Goal: Task Accomplishment & Management: Manage account settings

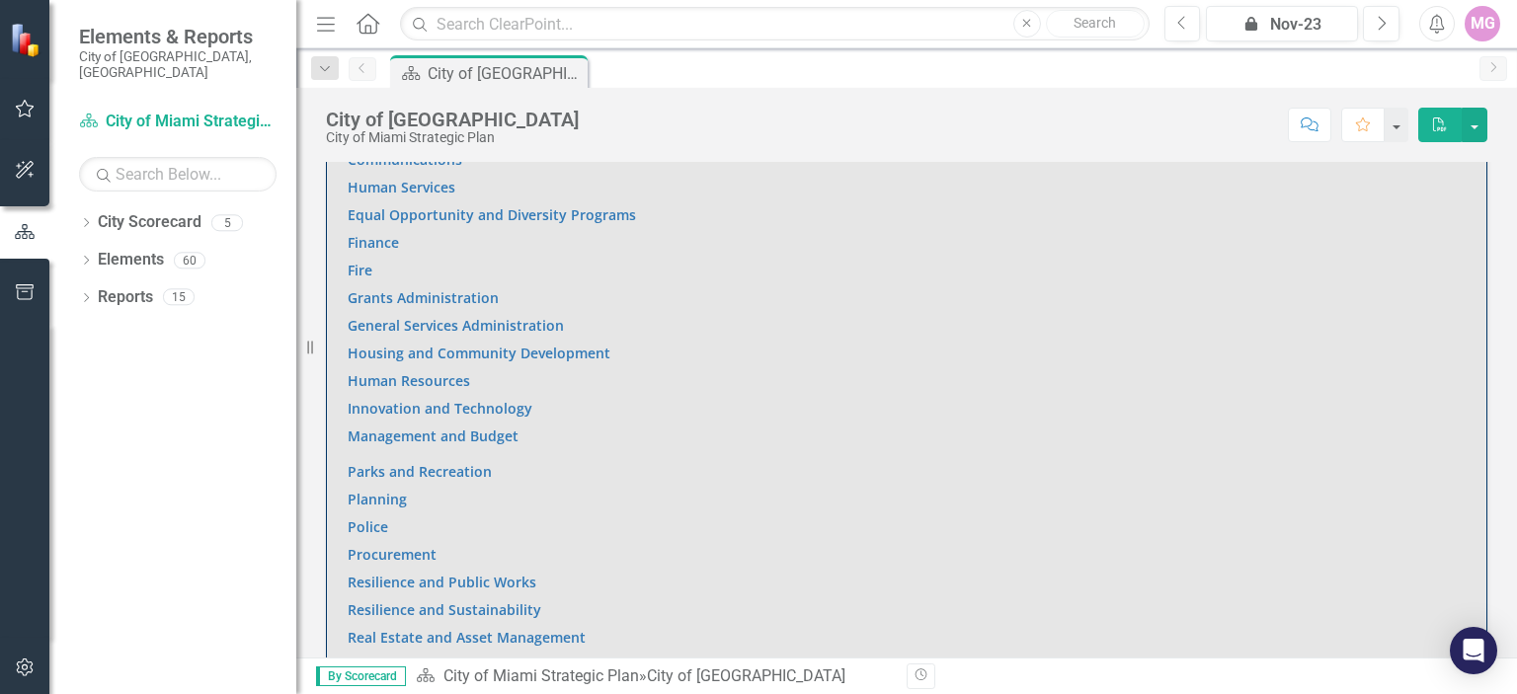
scroll to position [1433, 0]
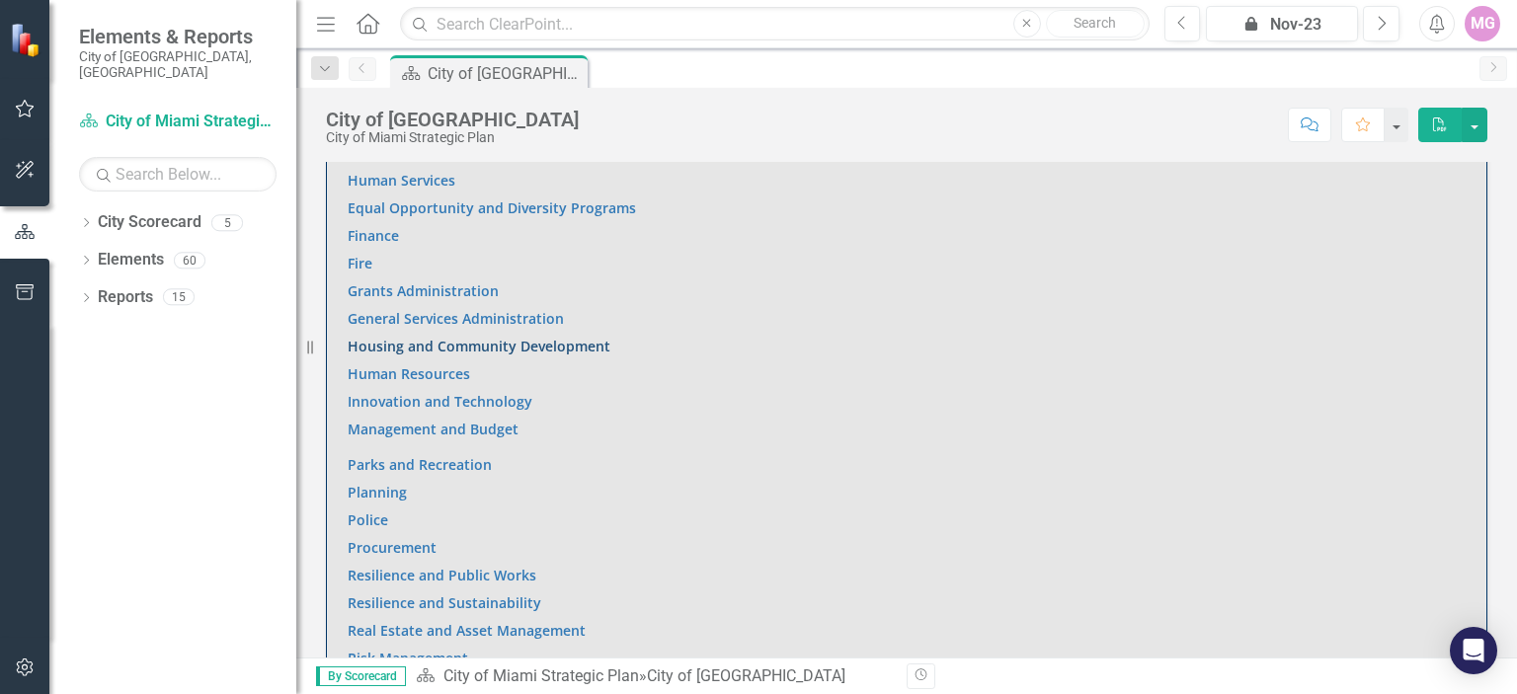
click at [572, 339] on link "Housing and Community Development" at bounding box center [479, 346] width 263 height 19
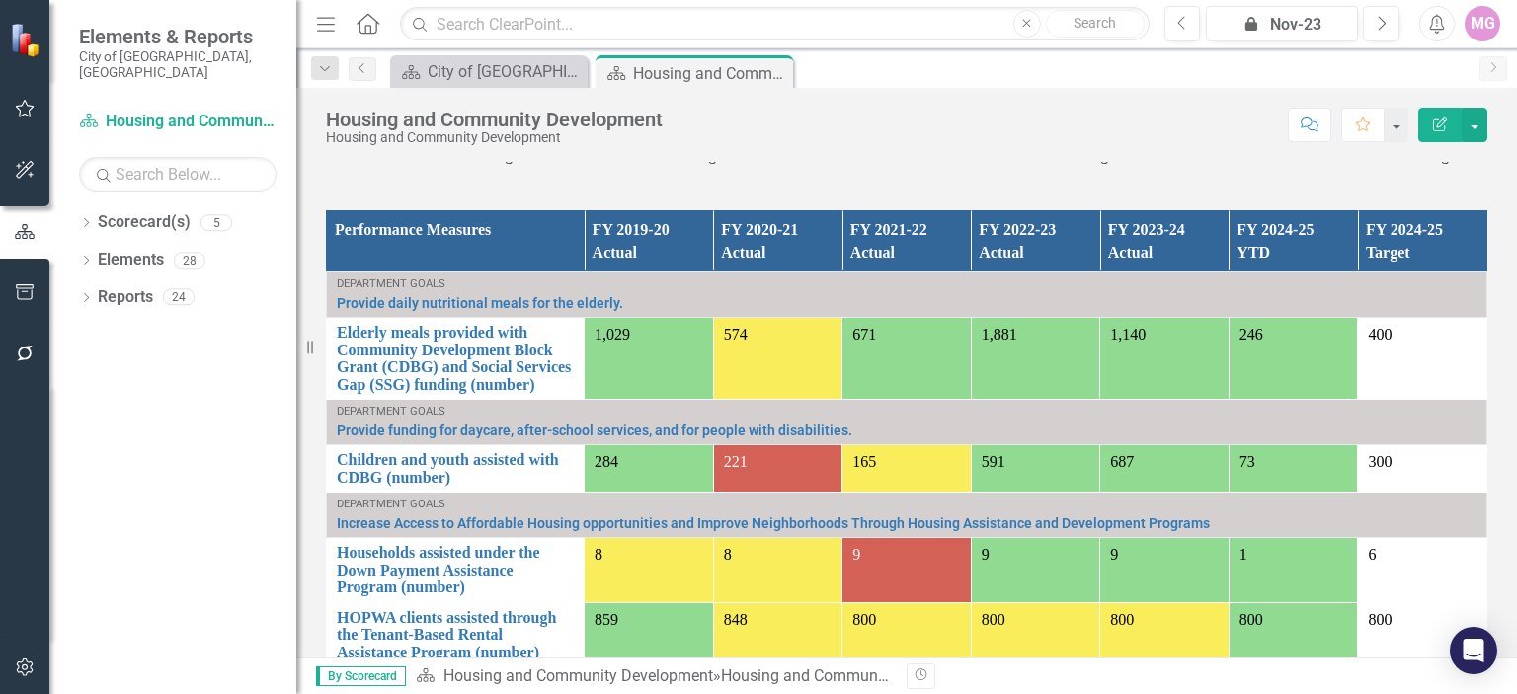
scroll to position [1257, 0]
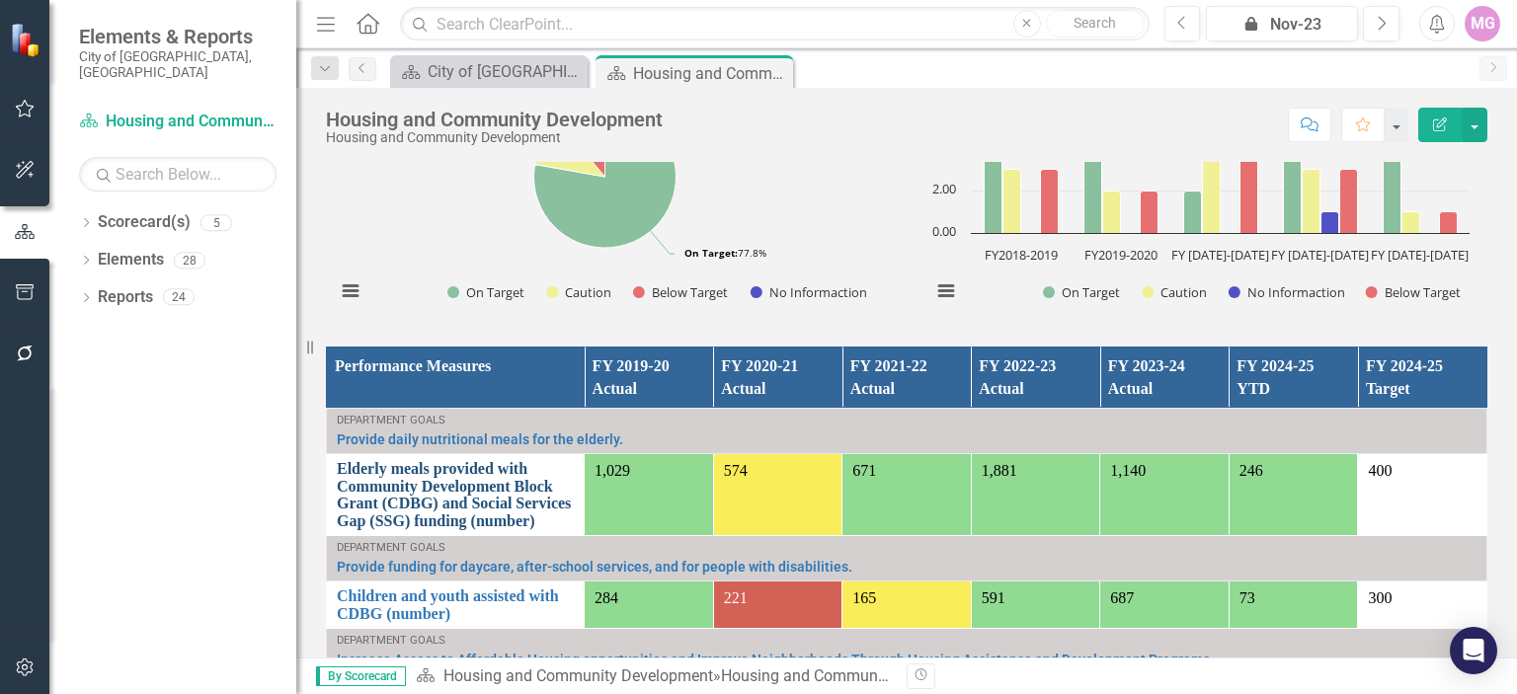
click at [402, 491] on link "Elderly meals provided with Community Development Block Grant (CDBG) and Social…" at bounding box center [455, 494] width 237 height 69
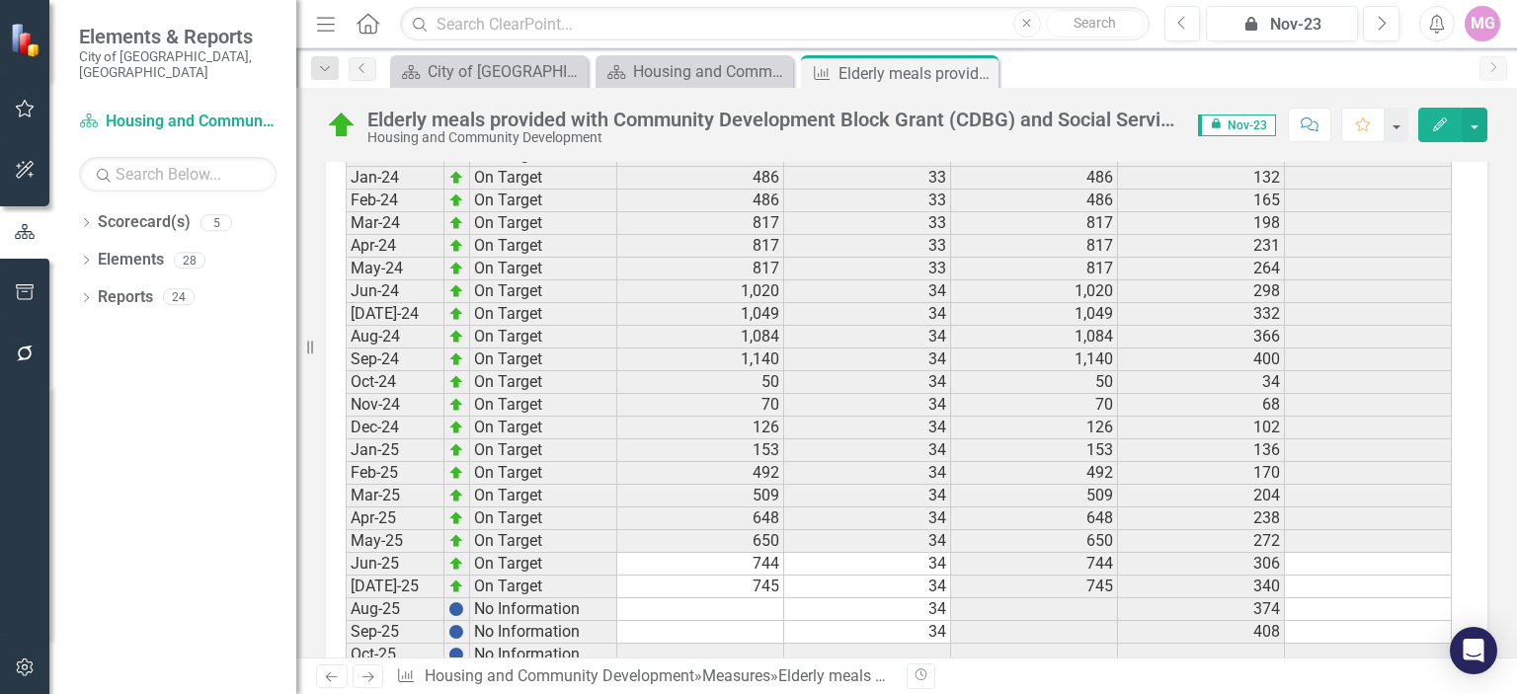
scroll to position [2875, 0]
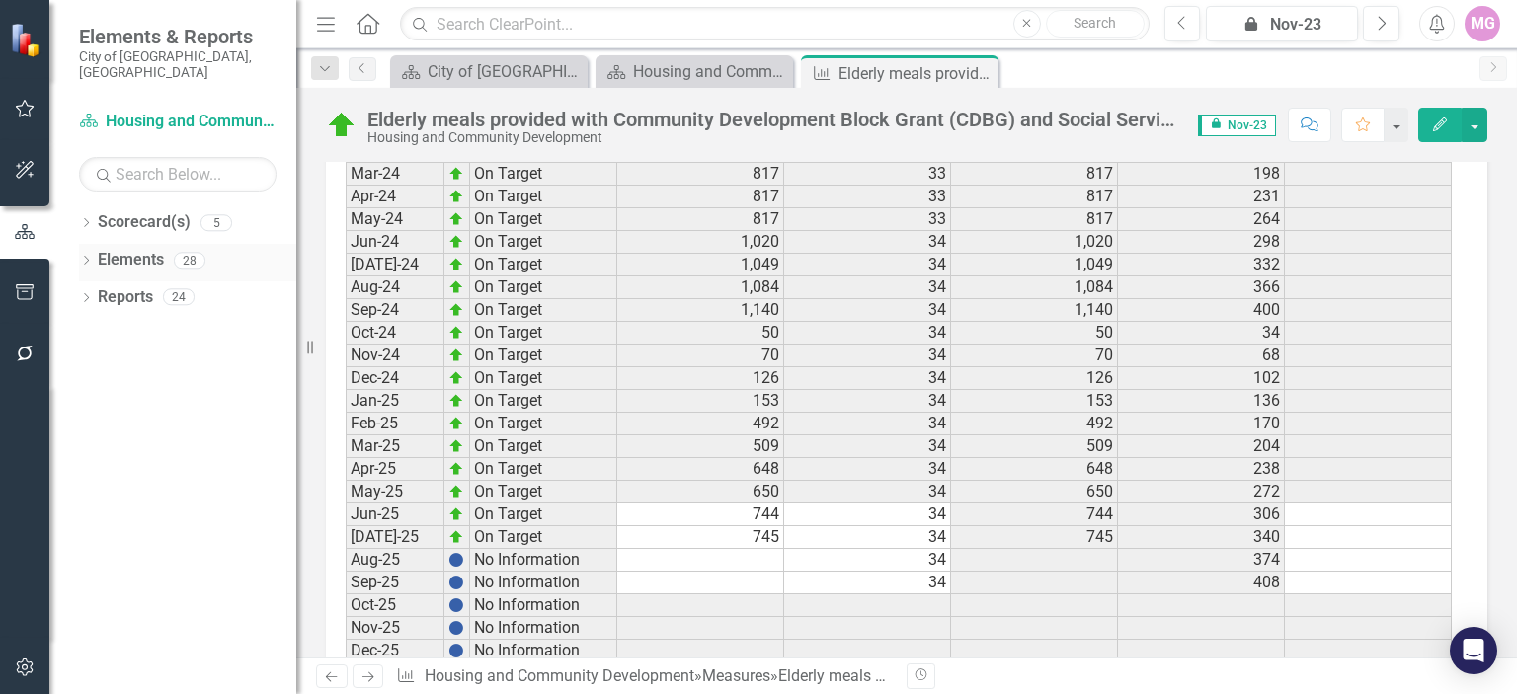
click at [155, 249] on link "Elements" at bounding box center [131, 260] width 66 height 23
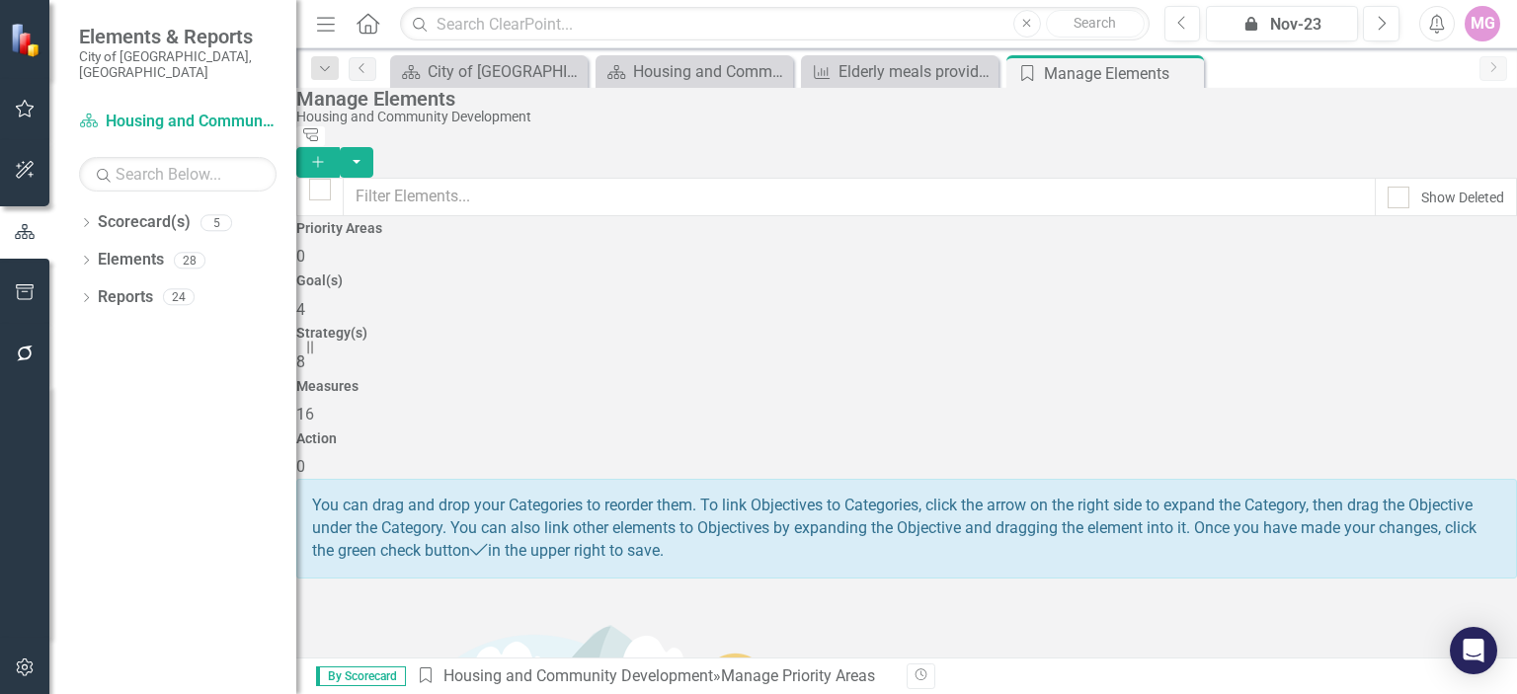
click at [1172, 379] on div "Measures 16" at bounding box center [906, 402] width 1221 height 47
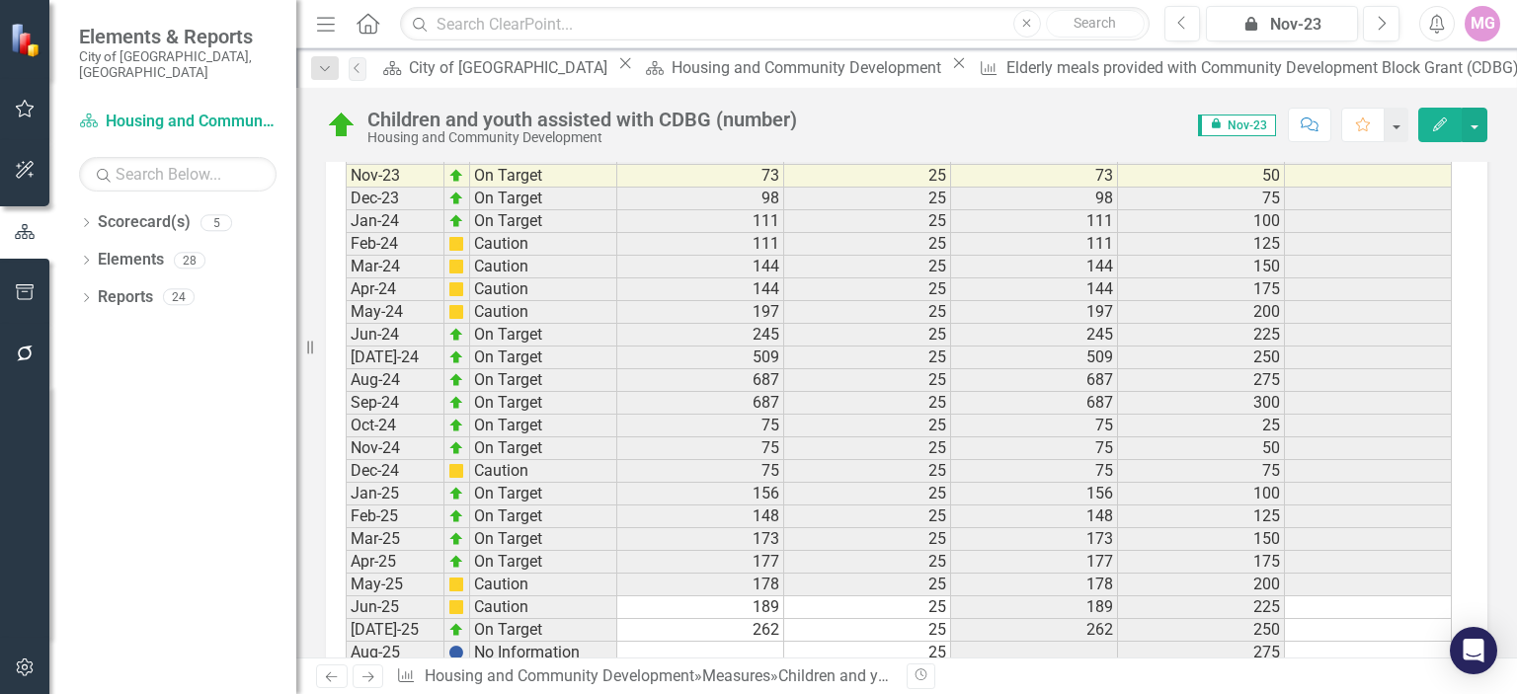
scroll to position [2901, 0]
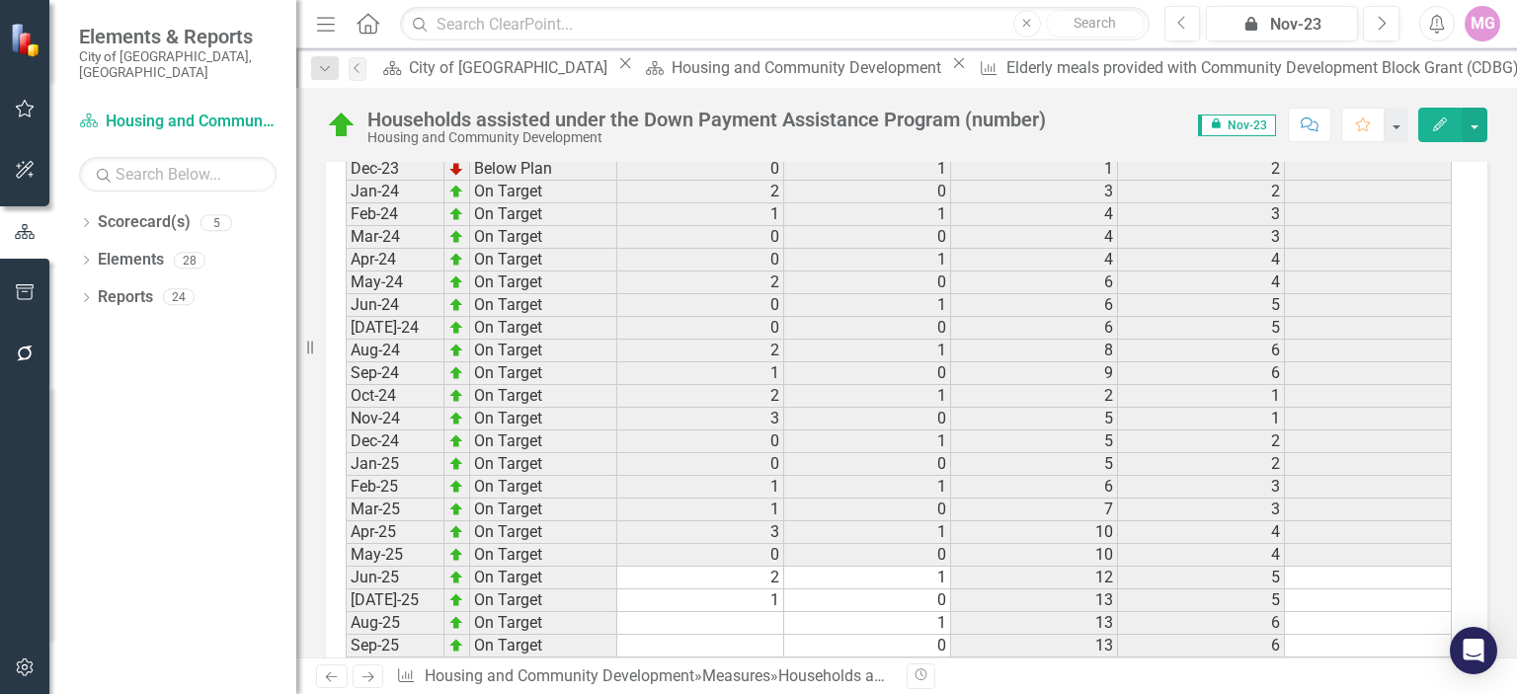
scroll to position [2959, 0]
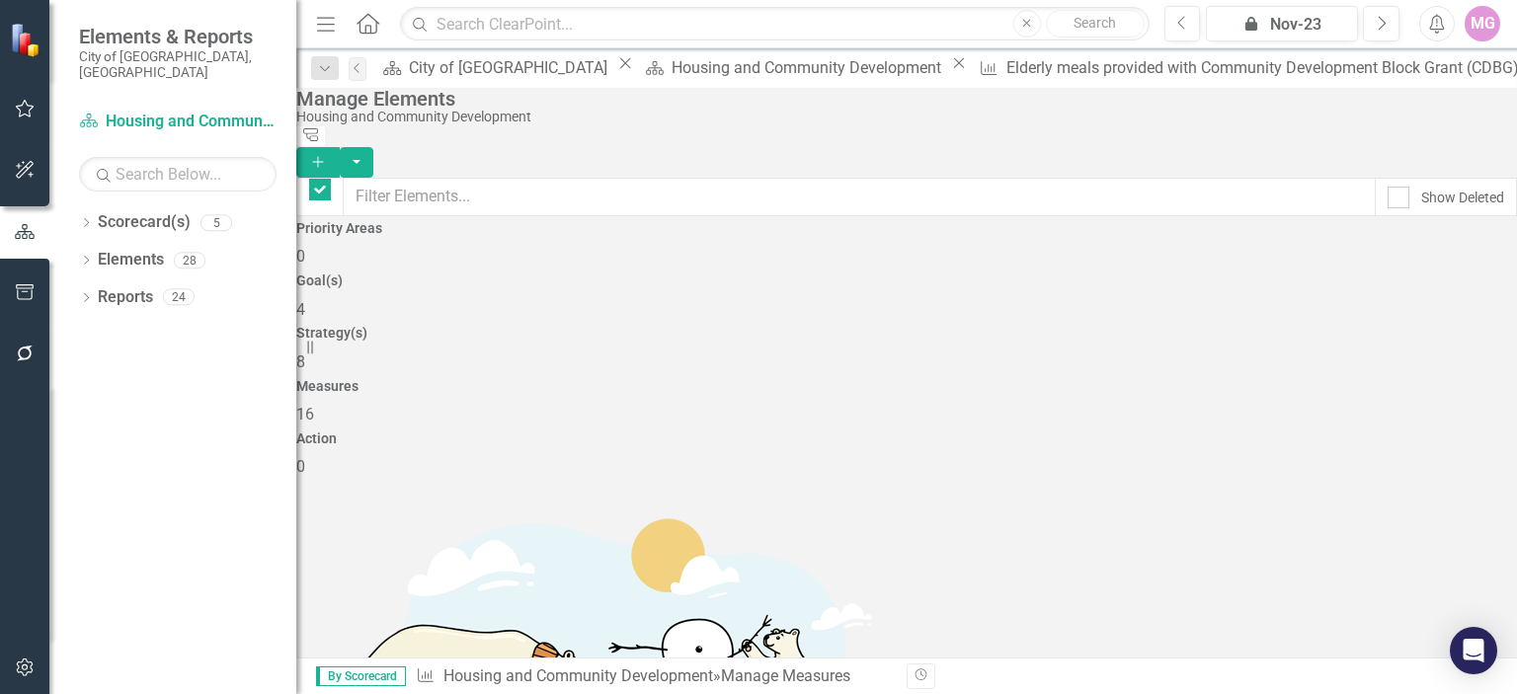
checkbox input "false"
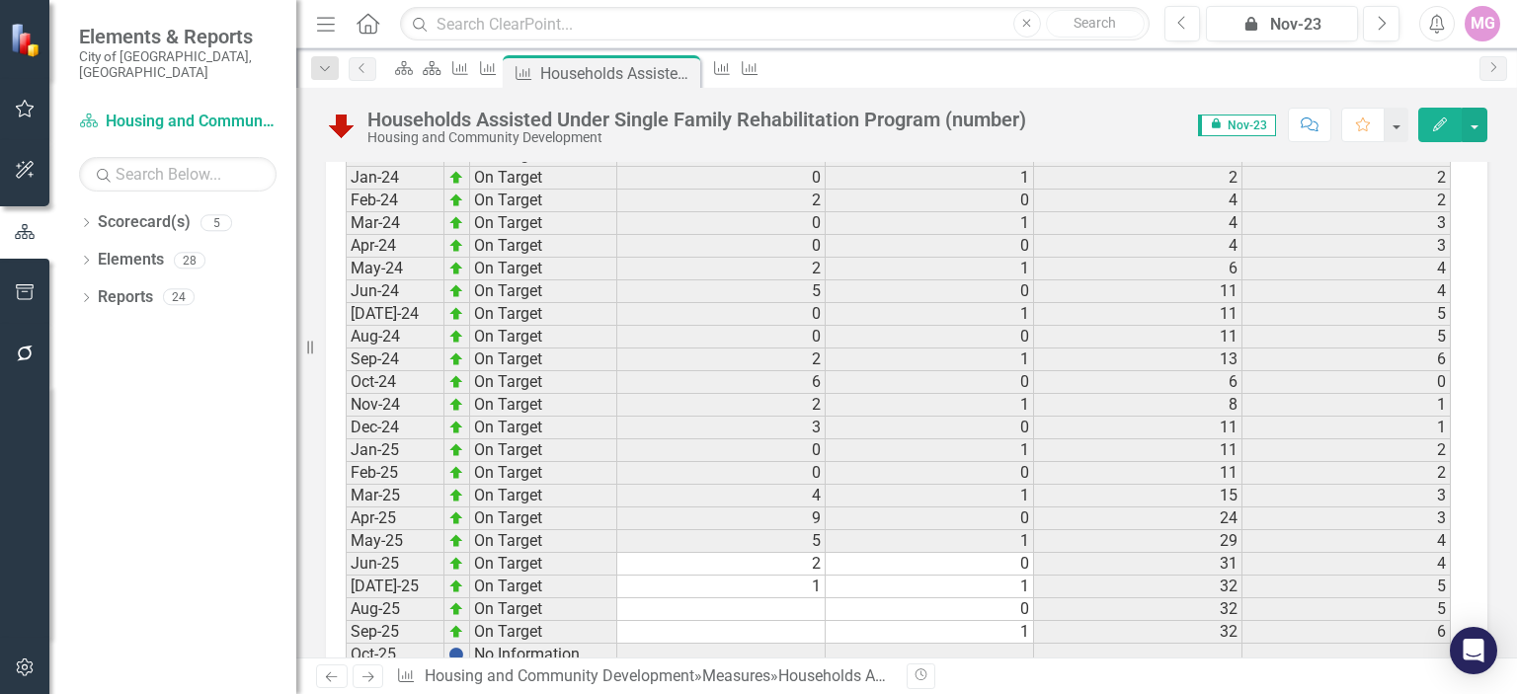
scroll to position [3280, 0]
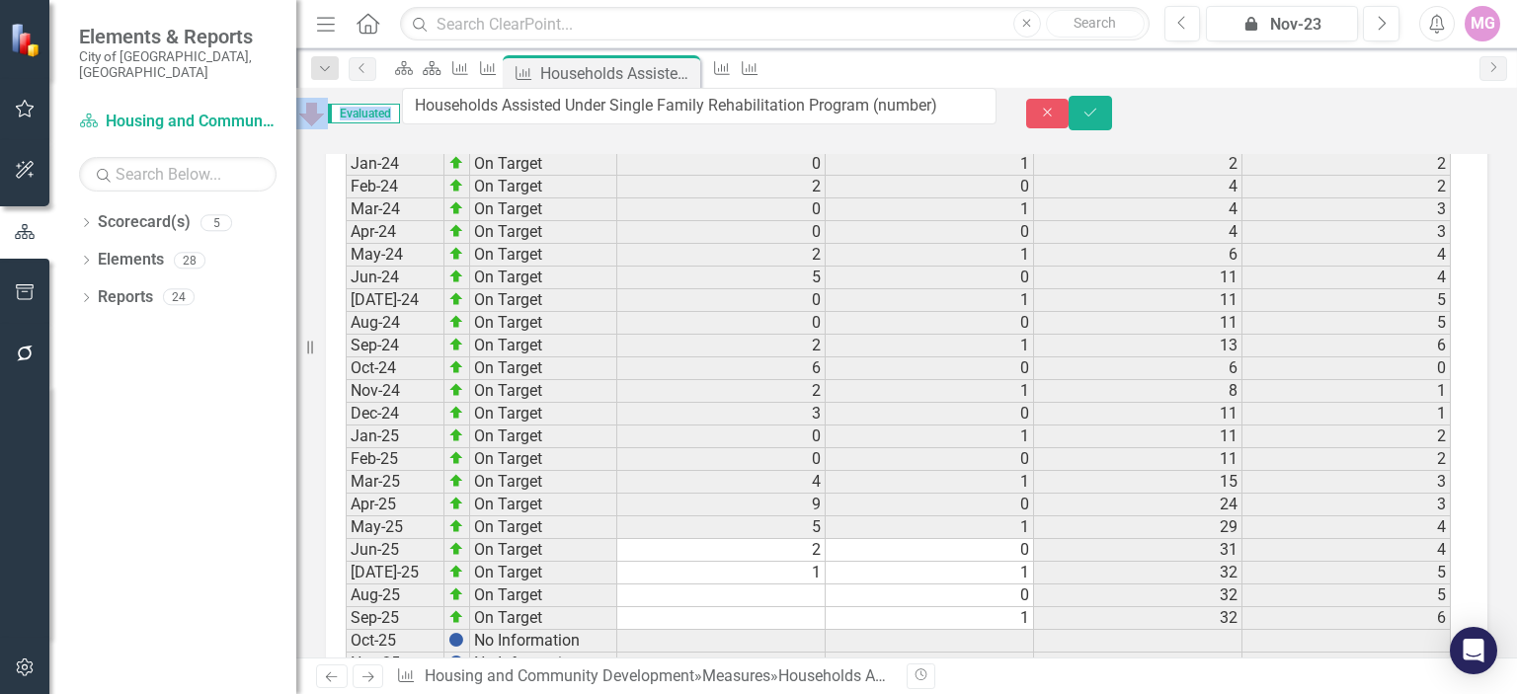
drag, startPoint x: 367, startPoint y: 115, endPoint x: 604, endPoint y: 118, distance: 236.1
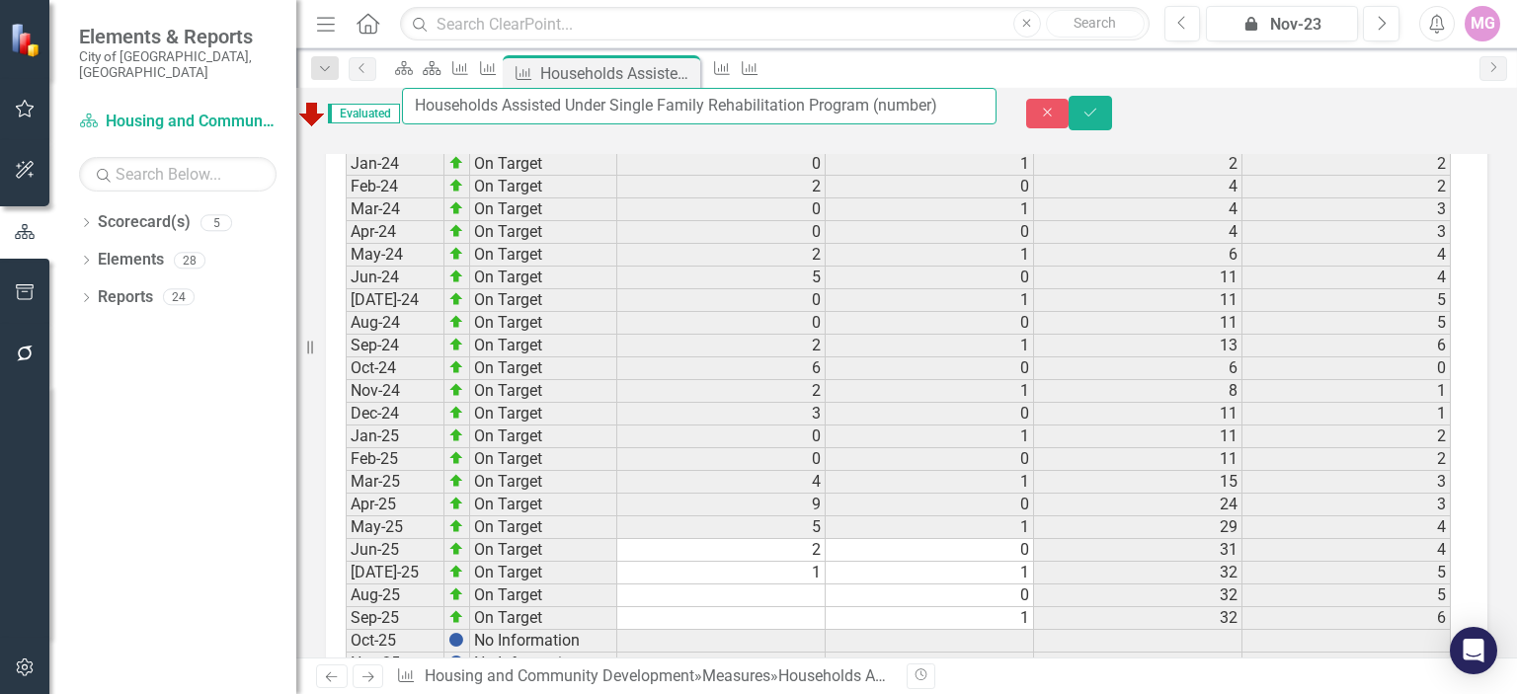
drag, startPoint x: 464, startPoint y: 114, endPoint x: 920, endPoint y: 102, distance: 455.6
click at [920, 102] on input "Households Assisted Under Single Family Rehabilitation Program (number)" at bounding box center [699, 106] width 595 height 37
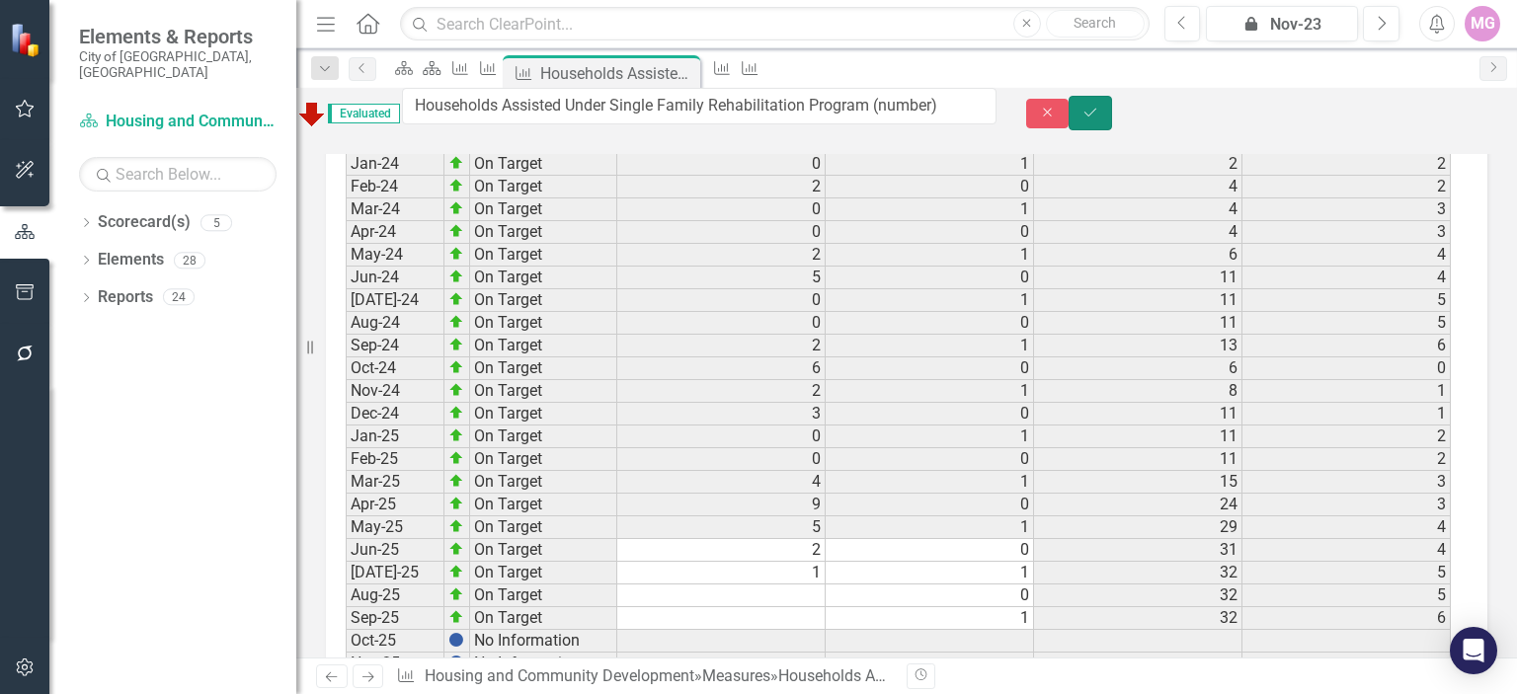
click at [1112, 107] on button "Save" at bounding box center [1090, 113] width 43 height 35
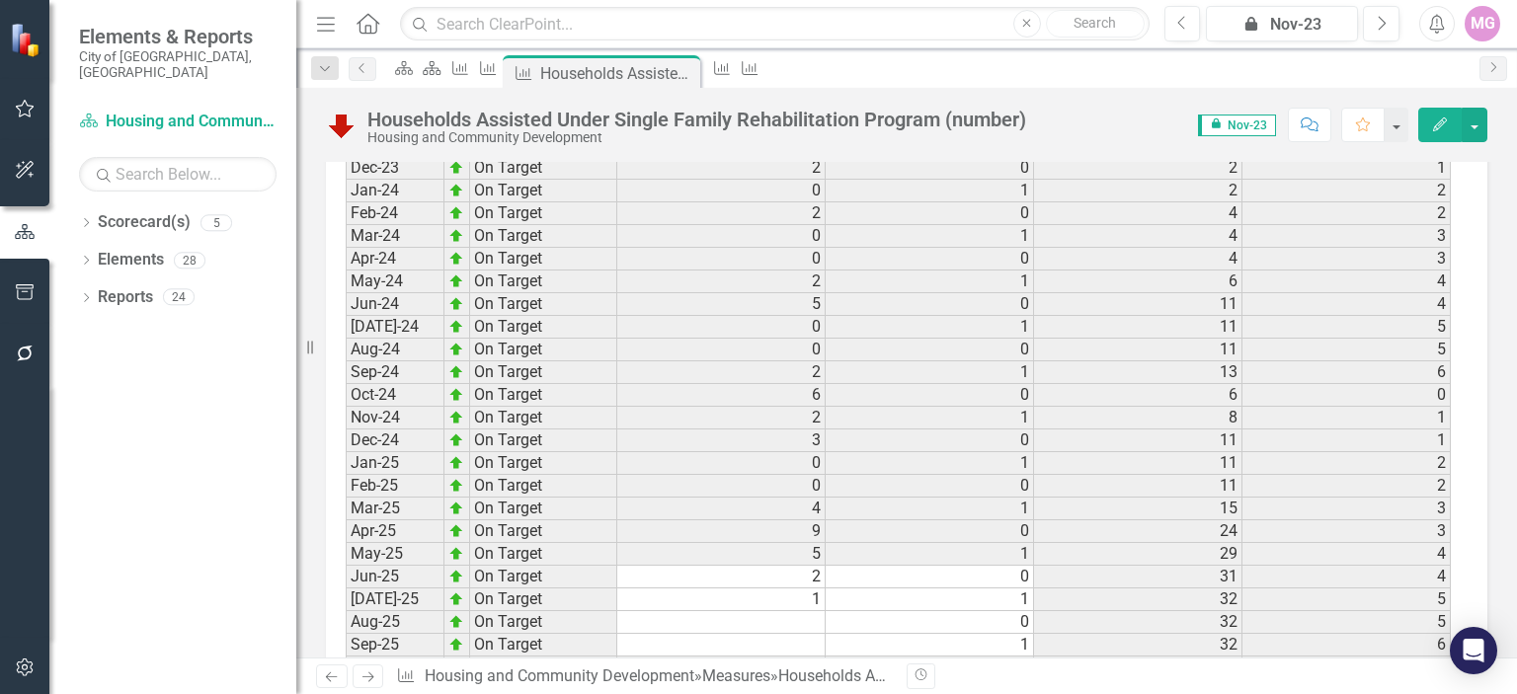
scroll to position [3249, 0]
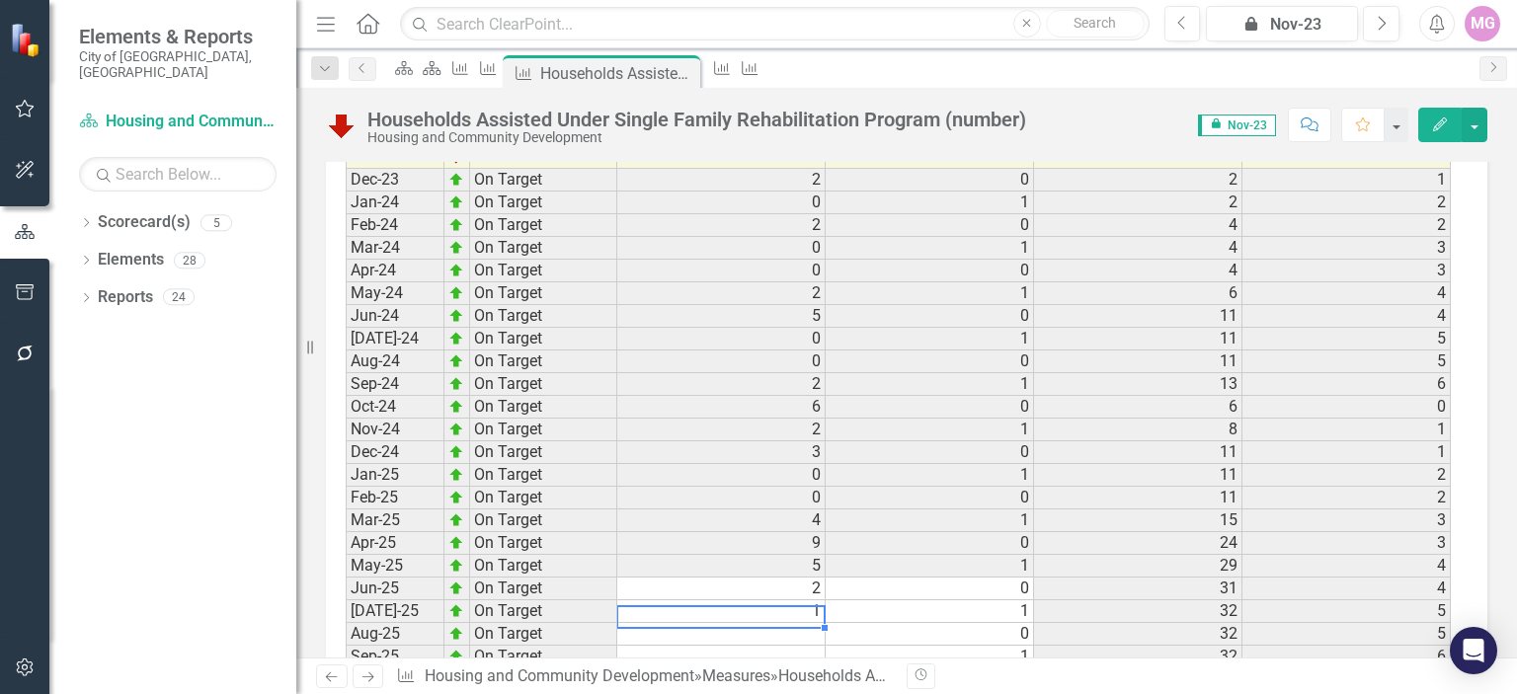
click at [812, 623] on td at bounding box center [721, 634] width 208 height 23
type textarea "0"
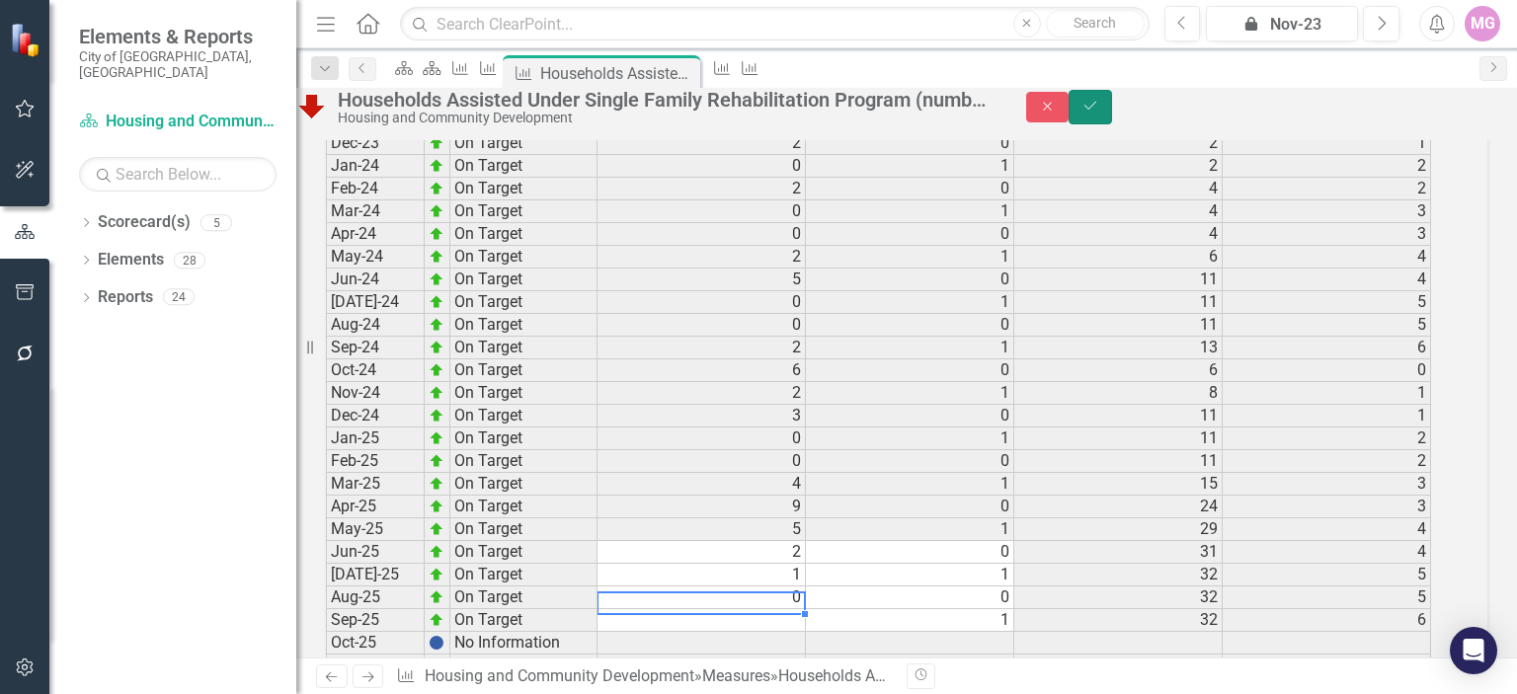
click at [1112, 119] on button "Save" at bounding box center [1090, 107] width 43 height 35
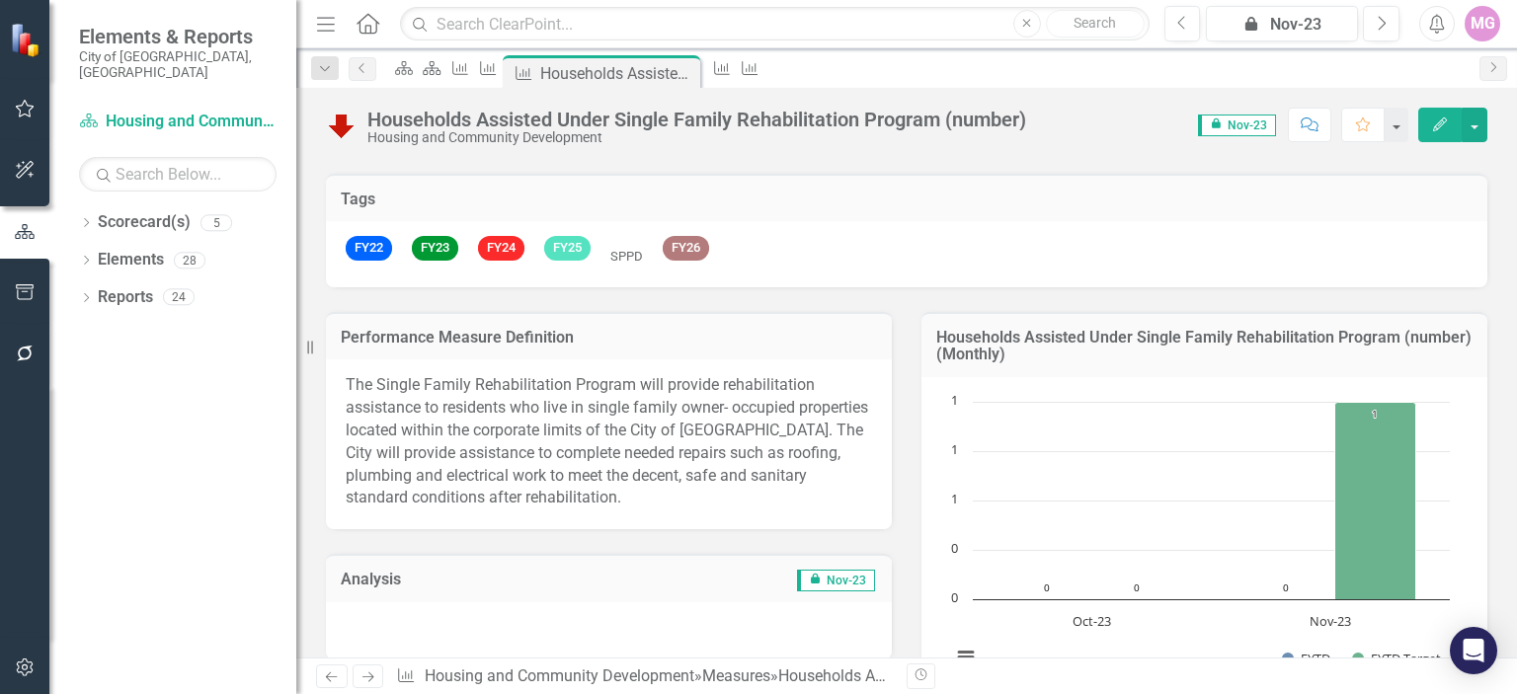
scroll to position [111, 0]
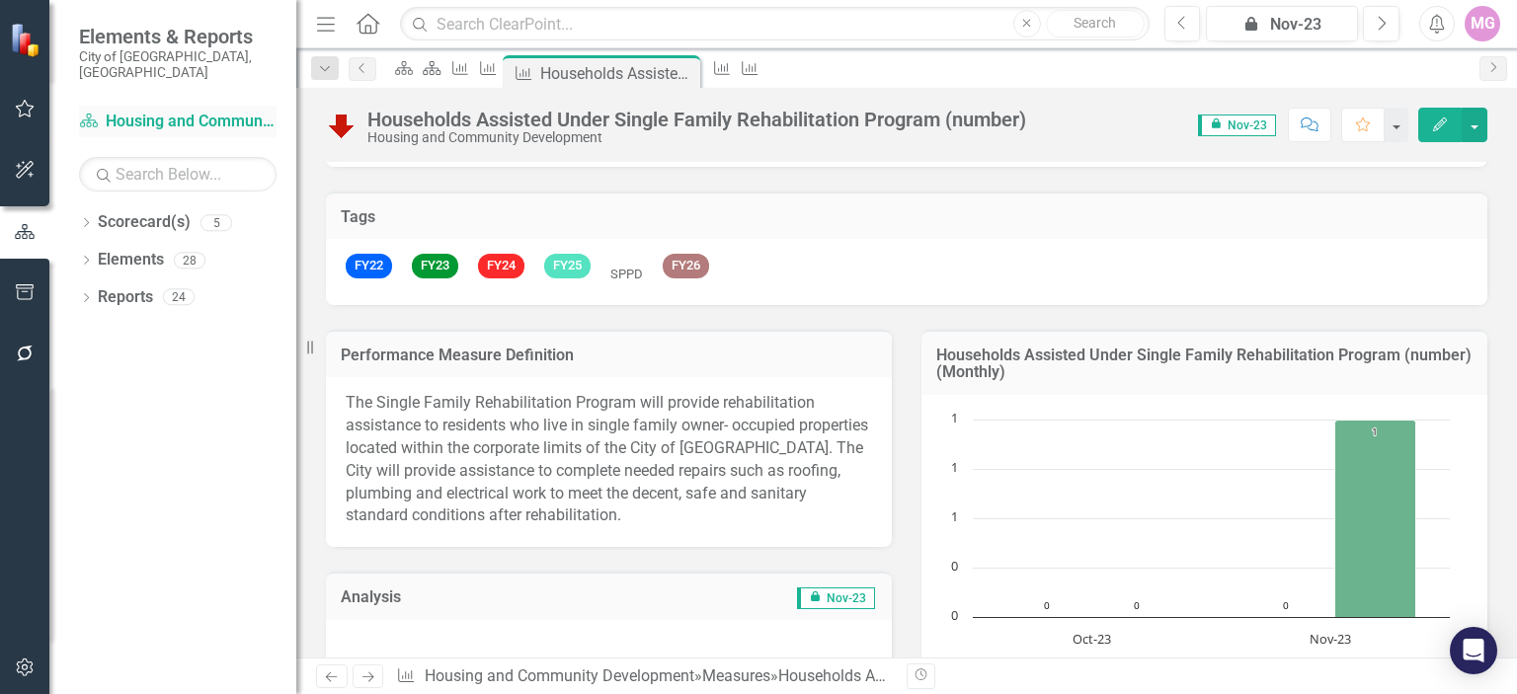
click at [230, 111] on link "Scorecard(s) Housing and Community Development" at bounding box center [178, 122] width 198 height 23
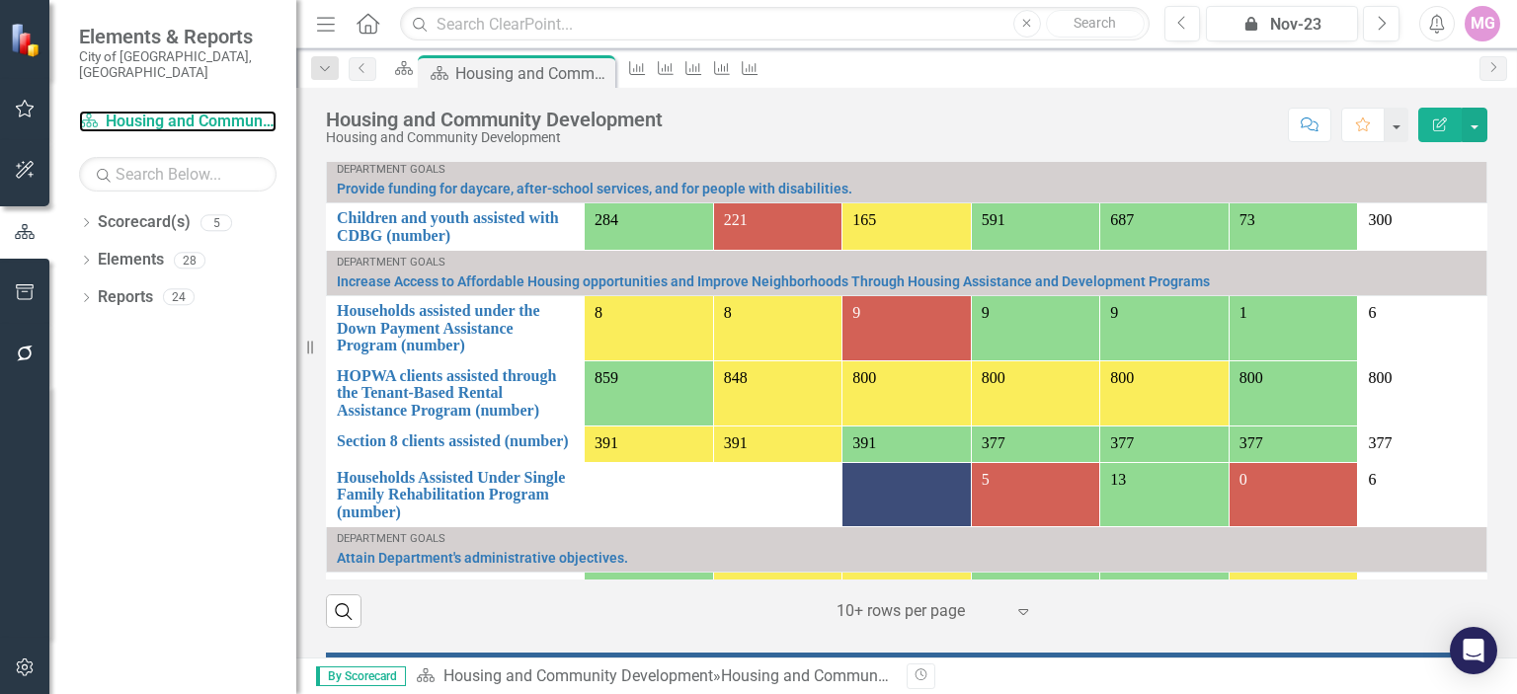
scroll to position [92, 0]
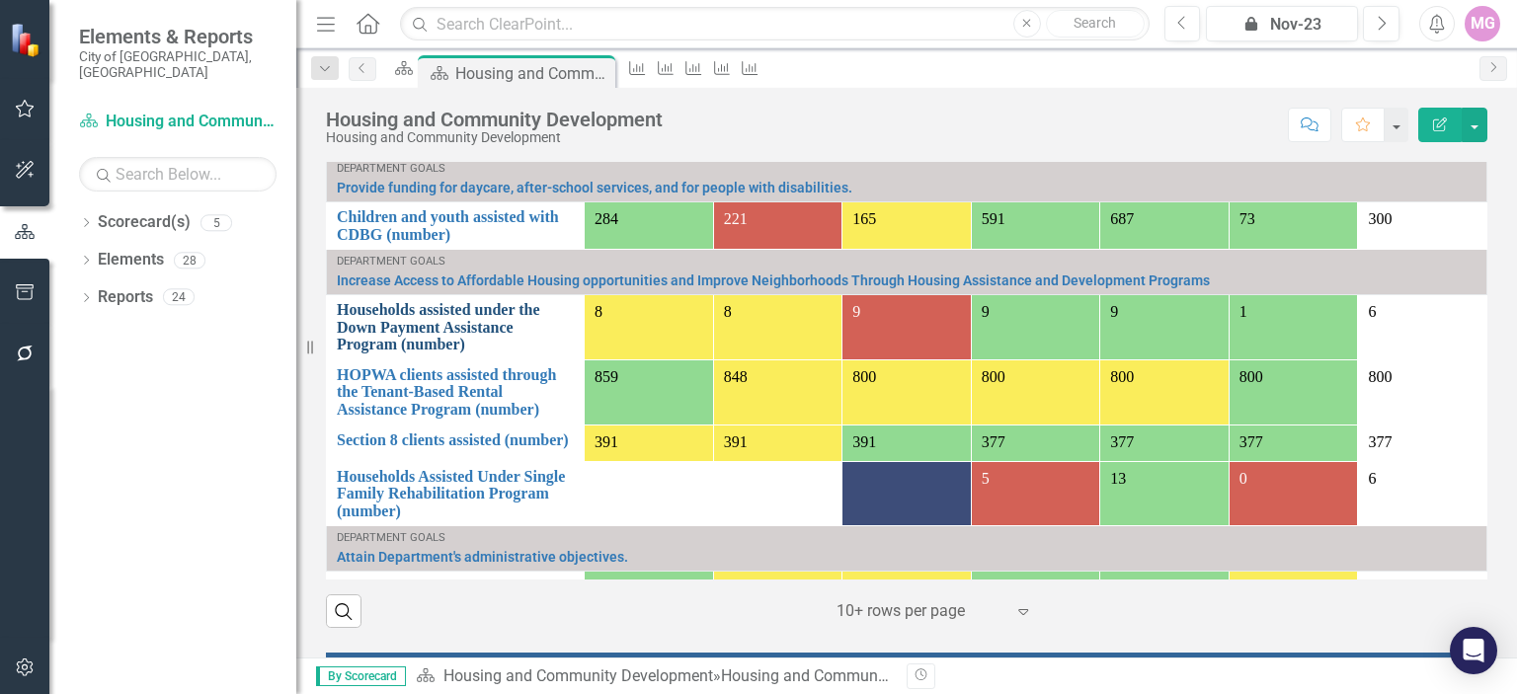
click at [443, 323] on link "Households assisted under the Down Payment Assistance Program (number)" at bounding box center [455, 327] width 237 height 52
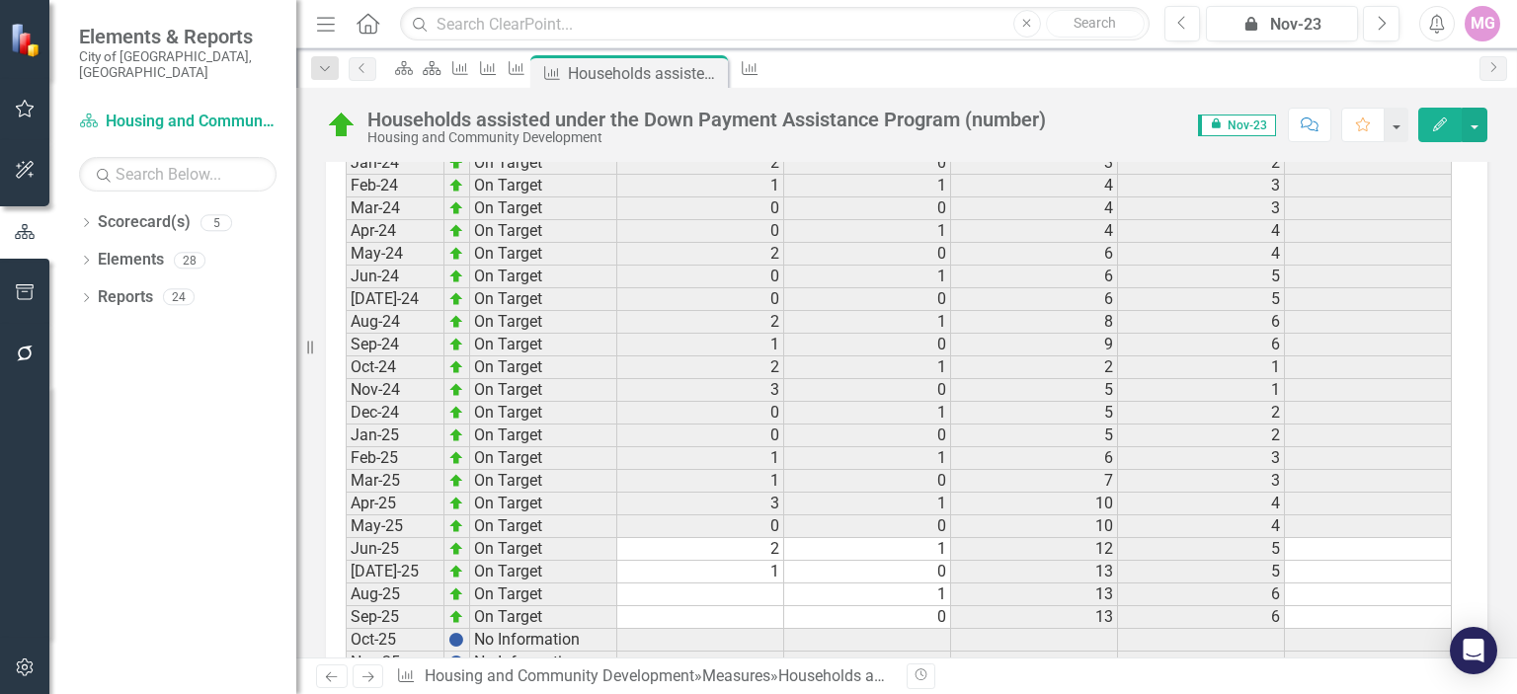
scroll to position [3014, 0]
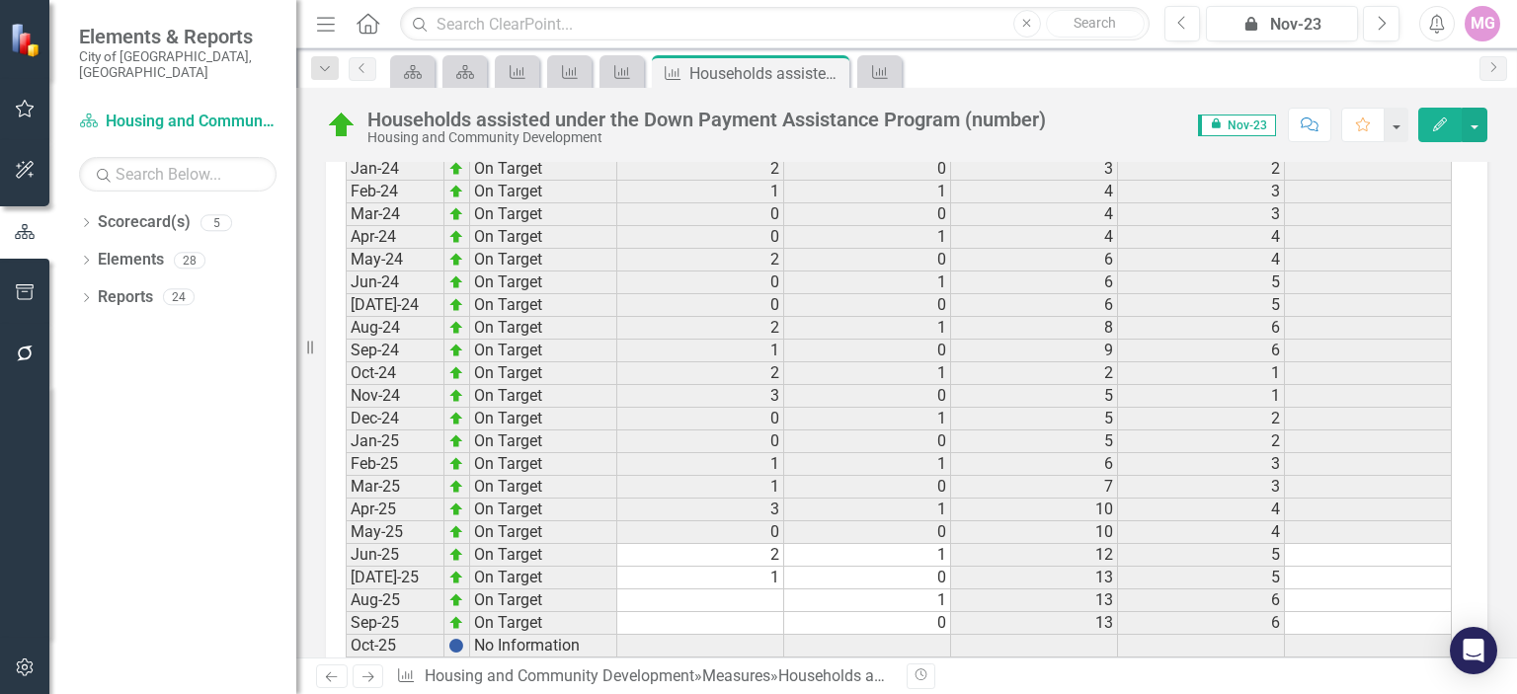
scroll to position [3037, 0]
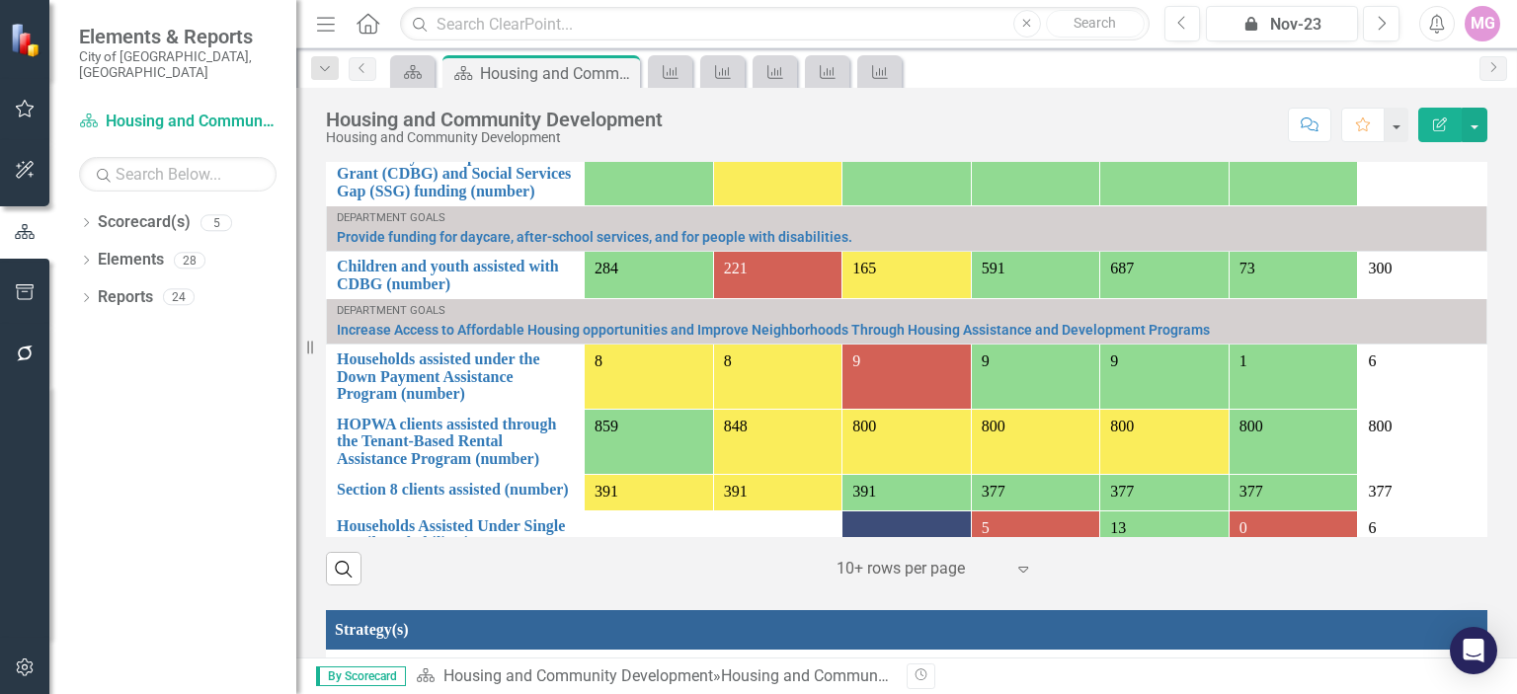
scroll to position [1660, 0]
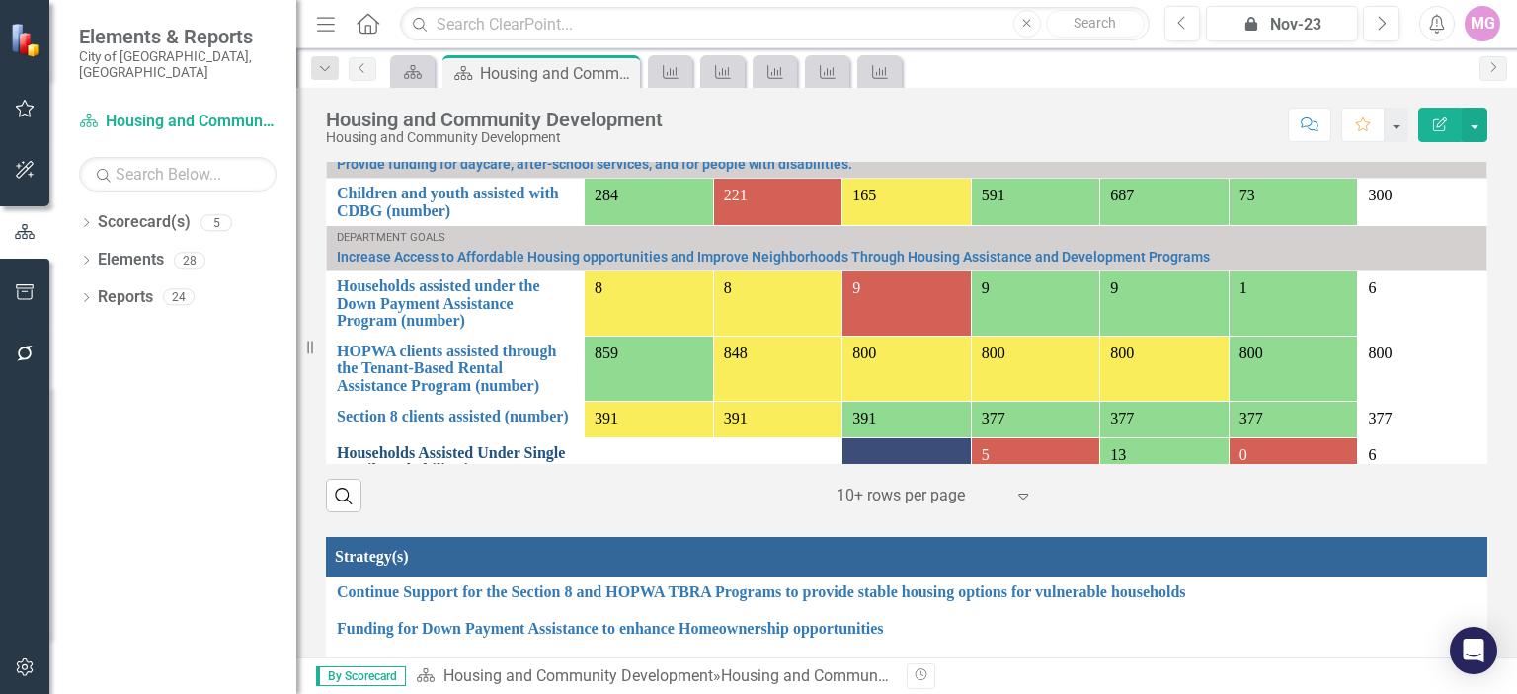
click at [500, 446] on link "Households Assisted Under Single Family Rehabilitation Program (number)" at bounding box center [455, 471] width 237 height 52
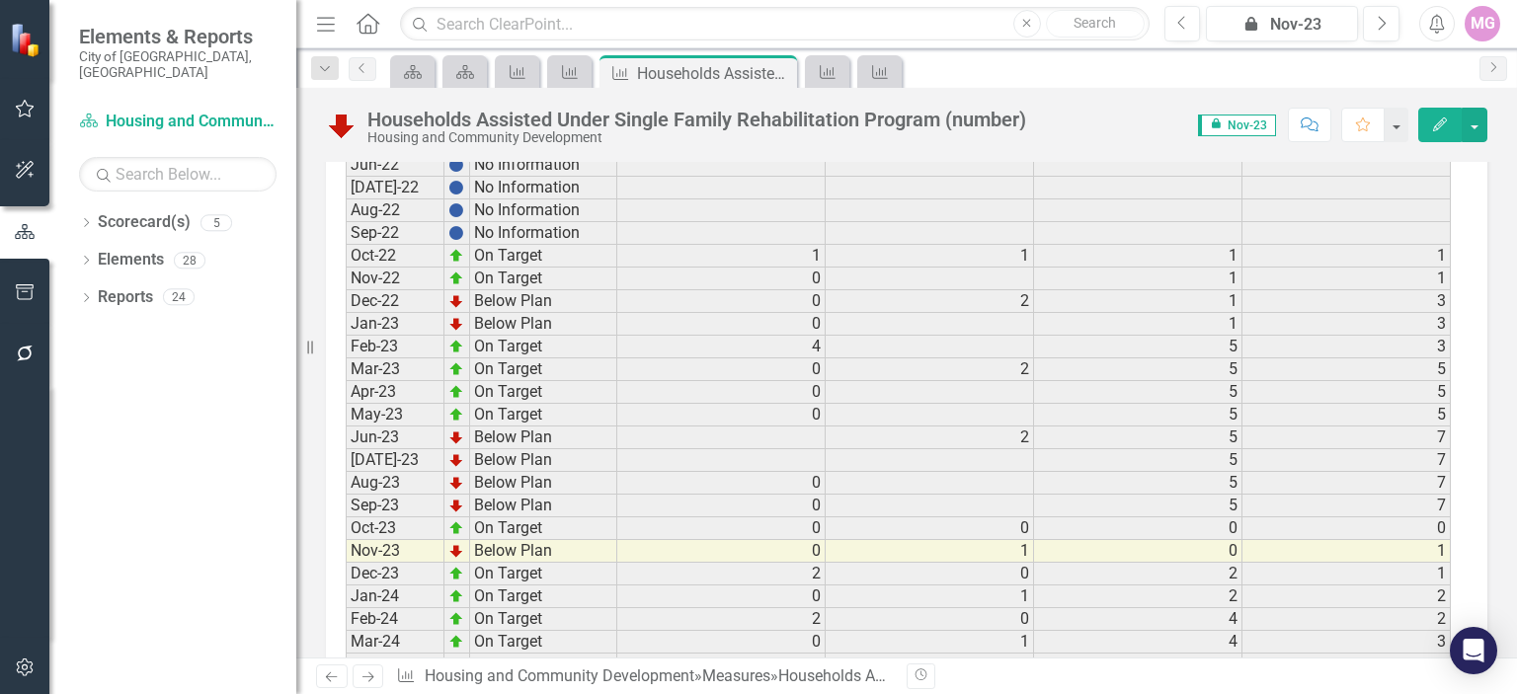
scroll to position [3373, 0]
